Goal: Obtain resource: Download file/media

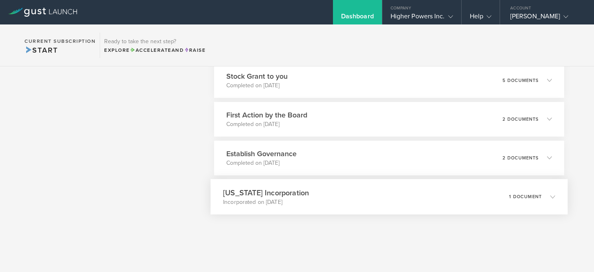
click at [540, 198] on p "1 document" at bounding box center [525, 196] width 33 height 4
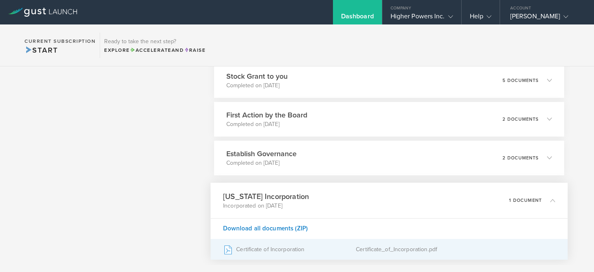
click at [302, 250] on div "Certificate of Incorporation" at bounding box center [289, 249] width 133 height 20
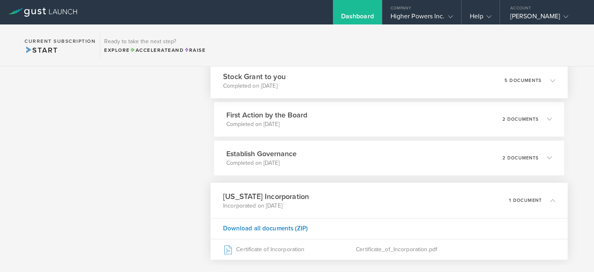
click at [535, 84] on div "5 documents" at bounding box center [530, 80] width 50 height 14
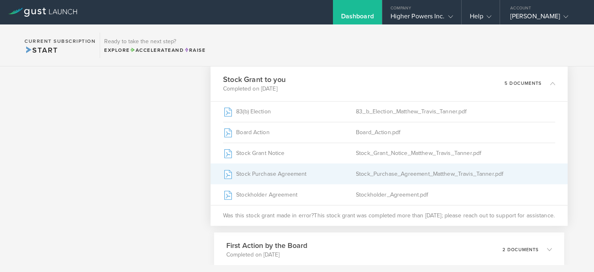
click at [366, 171] on div "Stock_Purchase_Agreement_Matthew_Travis_Tanner.pdf" at bounding box center [455, 174] width 199 height 20
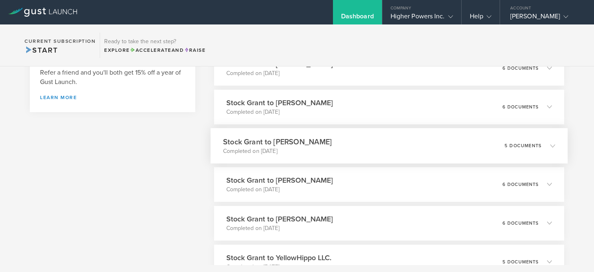
scroll to position [50, 0]
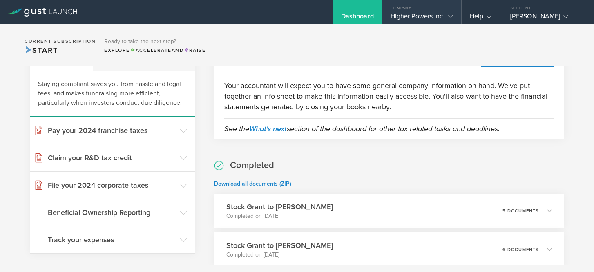
click at [428, 14] on div "Higher Powers Inc." at bounding box center [421, 18] width 62 height 12
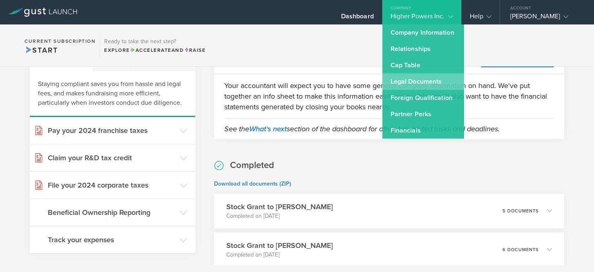
click at [416, 84] on link "Legal Documents" at bounding box center [423, 81] width 82 height 16
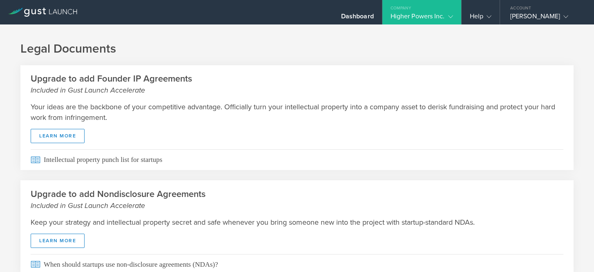
click at [445, 15] on gust-icon at bounding box center [449, 16] width 8 height 8
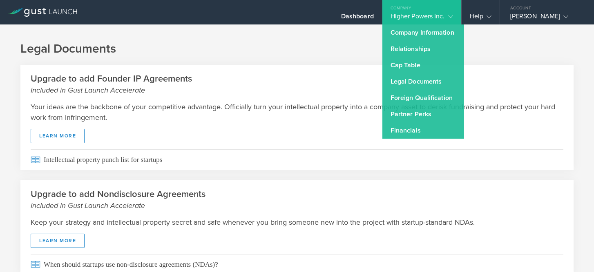
click at [327, 138] on div "Your ideas are the backbone of your competitive advantage. Officially turn your…" at bounding box center [296, 123] width 553 height 54
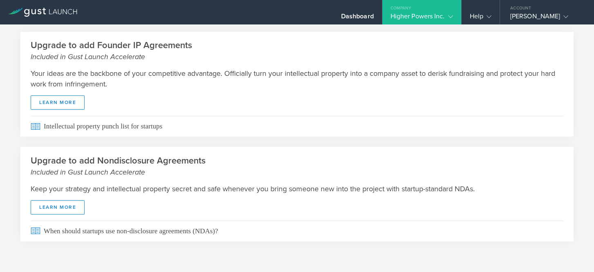
scroll to position [33, 0]
click at [430, 14] on div "Higher Powers Inc." at bounding box center [421, 18] width 62 height 12
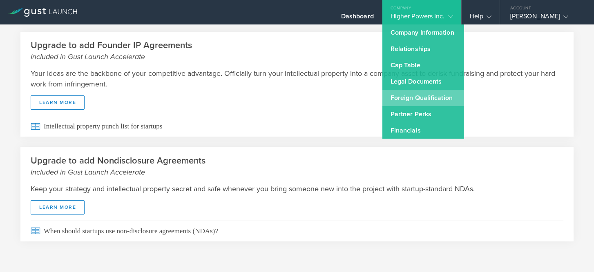
click at [408, 97] on link "Foreign Qualification" at bounding box center [423, 98] width 82 height 16
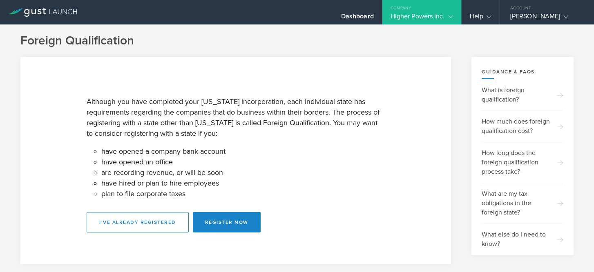
click at [416, 18] on div "Higher Powers Inc." at bounding box center [421, 18] width 62 height 12
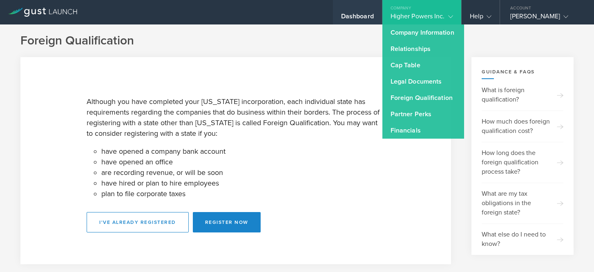
click at [353, 11] on div "Dashboard" at bounding box center [357, 12] width 49 height 24
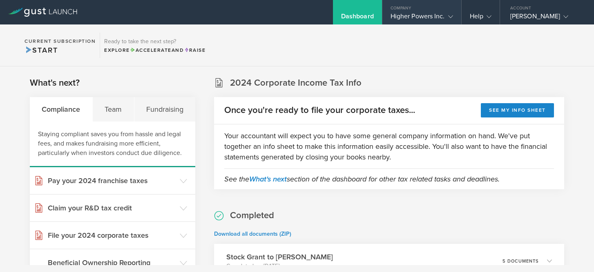
click at [417, 16] on div "Higher Powers Inc." at bounding box center [421, 18] width 62 height 12
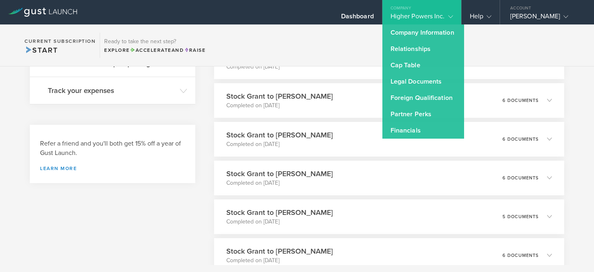
scroll to position [274, 0]
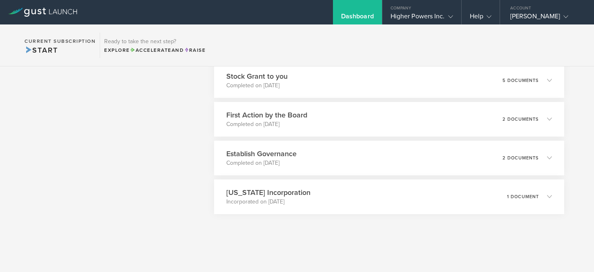
scroll to position [801, 0]
click at [338, 155] on div "Establish Governance Completed on [DATE] 2 documents" at bounding box center [389, 158] width 357 height 36
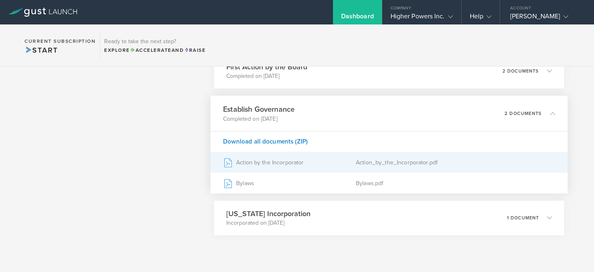
scroll to position [850, 0]
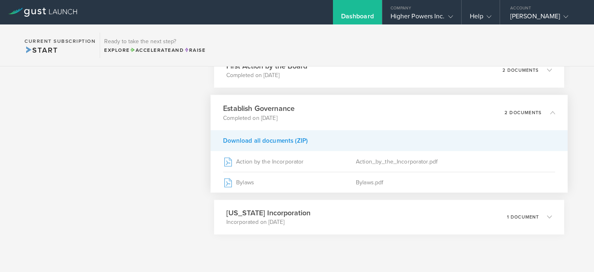
click at [281, 142] on div "Download all documents (ZIP)" at bounding box center [389, 140] width 357 height 21
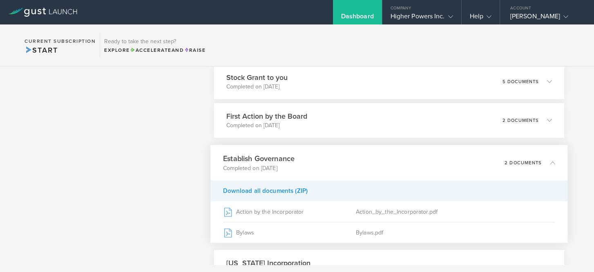
scroll to position [799, 0]
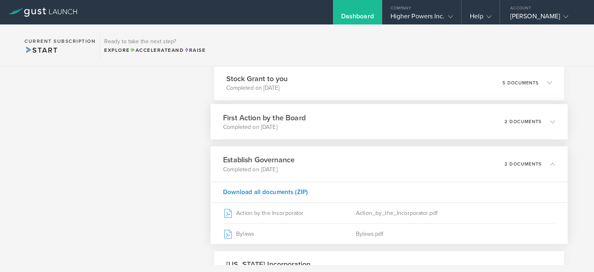
click at [365, 131] on div "First Action by the Board Completed on [DATE] 2 documents" at bounding box center [389, 122] width 357 height 36
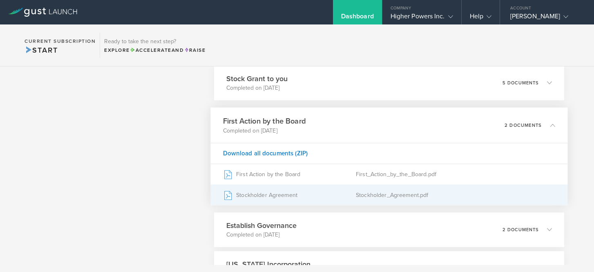
click at [349, 192] on div "Stockholder Agreement" at bounding box center [289, 195] width 133 height 20
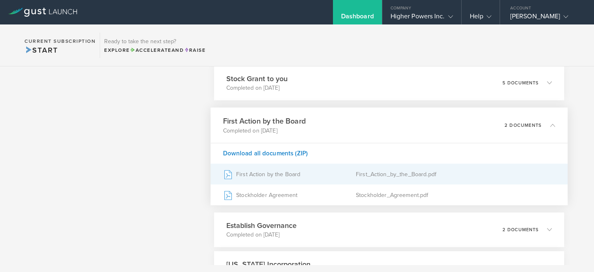
click at [319, 171] on div "First Action by the Board" at bounding box center [289, 174] width 133 height 20
